Goal: Obtain resource: Download file/media

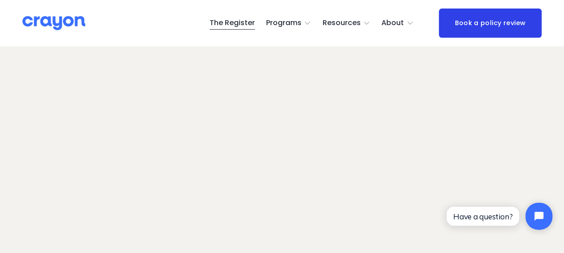
click at [0, 0] on span "Employer hub" at bounding box center [0, 0] width 0 height 0
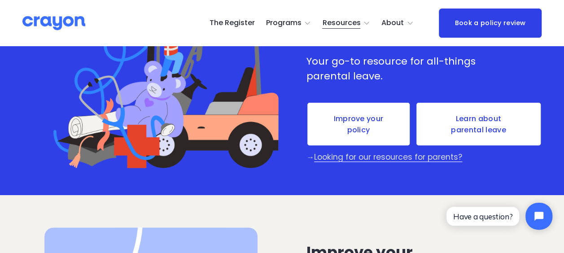
click at [354, 131] on link "Improve your policy" at bounding box center [359, 124] width 104 height 44
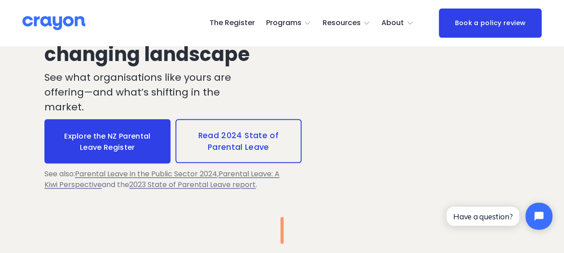
scroll to position [898, 0]
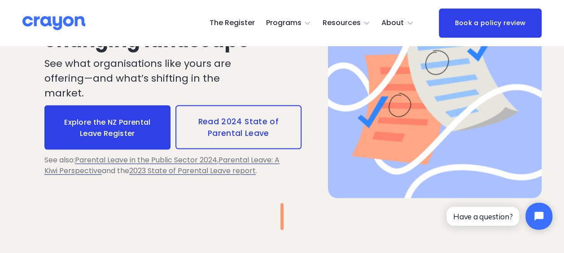
click at [232, 155] on span "Parental Leave: A Kiwi Perspective" at bounding box center [161, 165] width 235 height 21
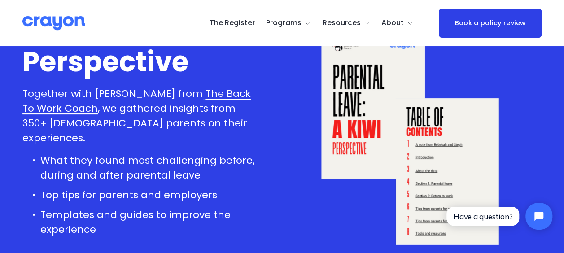
scroll to position [135, 0]
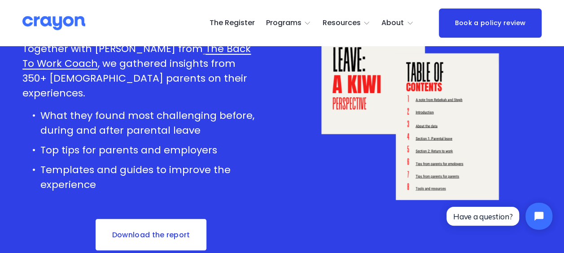
click at [157, 221] on link "Download the report" at bounding box center [151, 234] width 113 height 33
